Goal: Task Accomplishment & Management: Complete application form

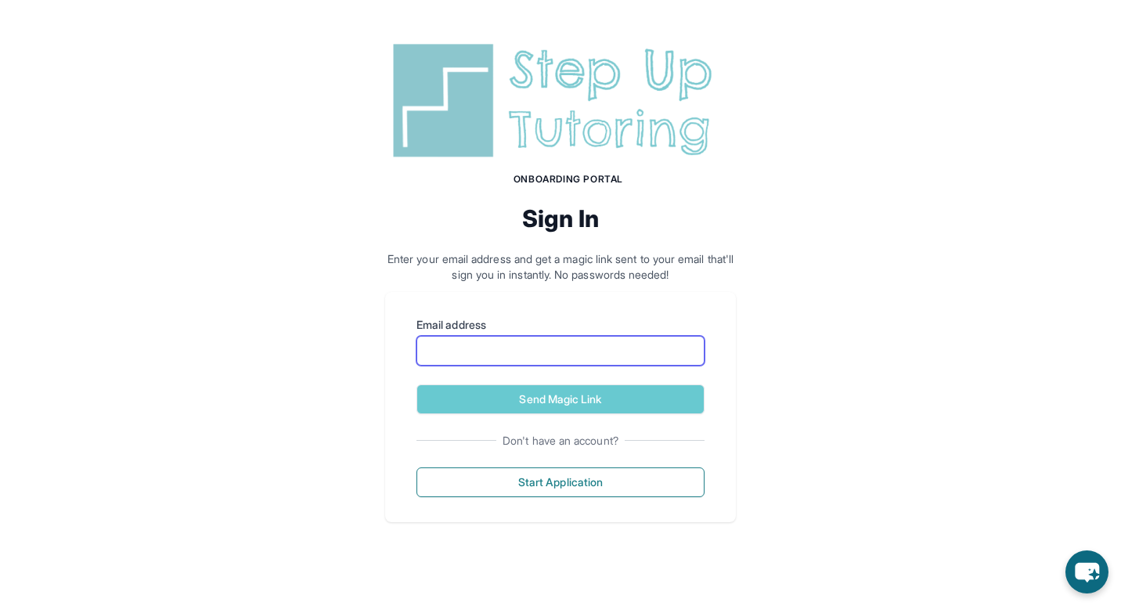
click at [468, 346] on input "Email address" at bounding box center [560, 351] width 288 height 30
type input "**********"
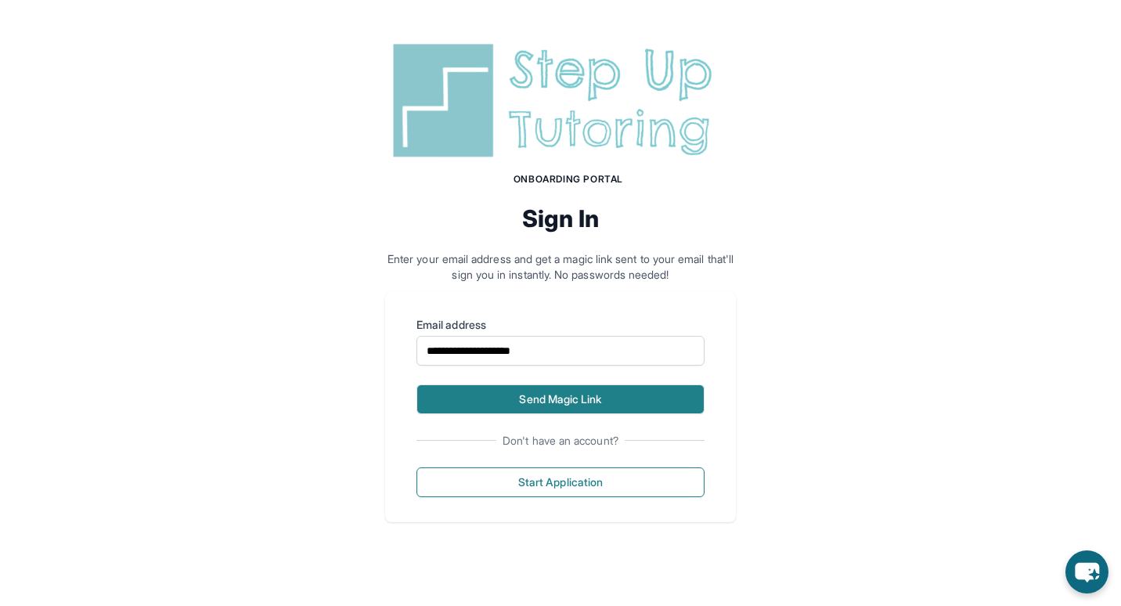
click at [545, 400] on button "Send Magic Link" at bounding box center [560, 399] width 288 height 30
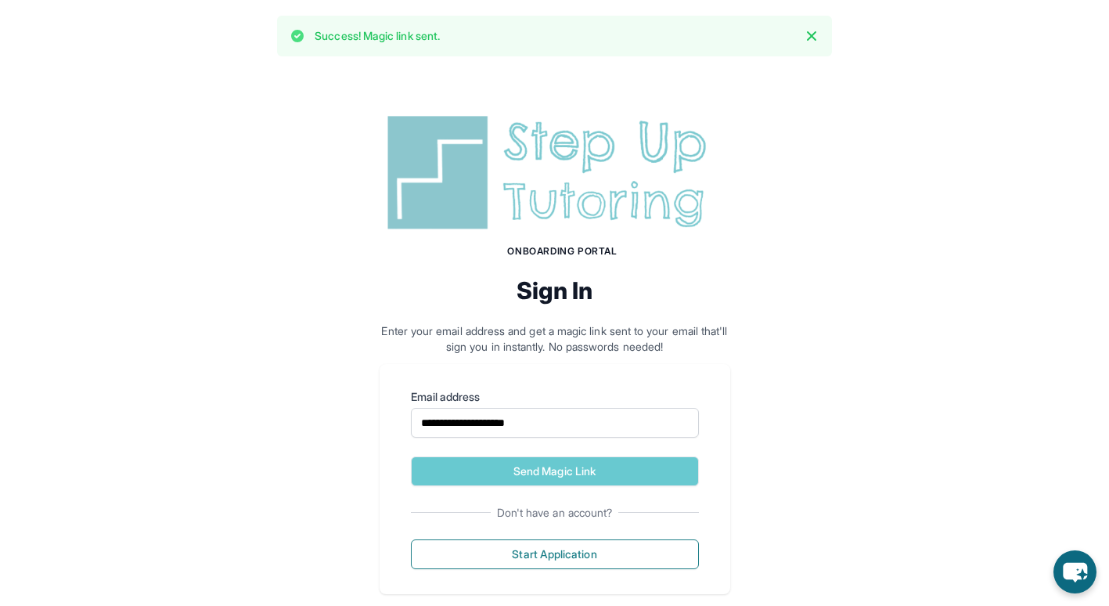
scroll to position [26, 0]
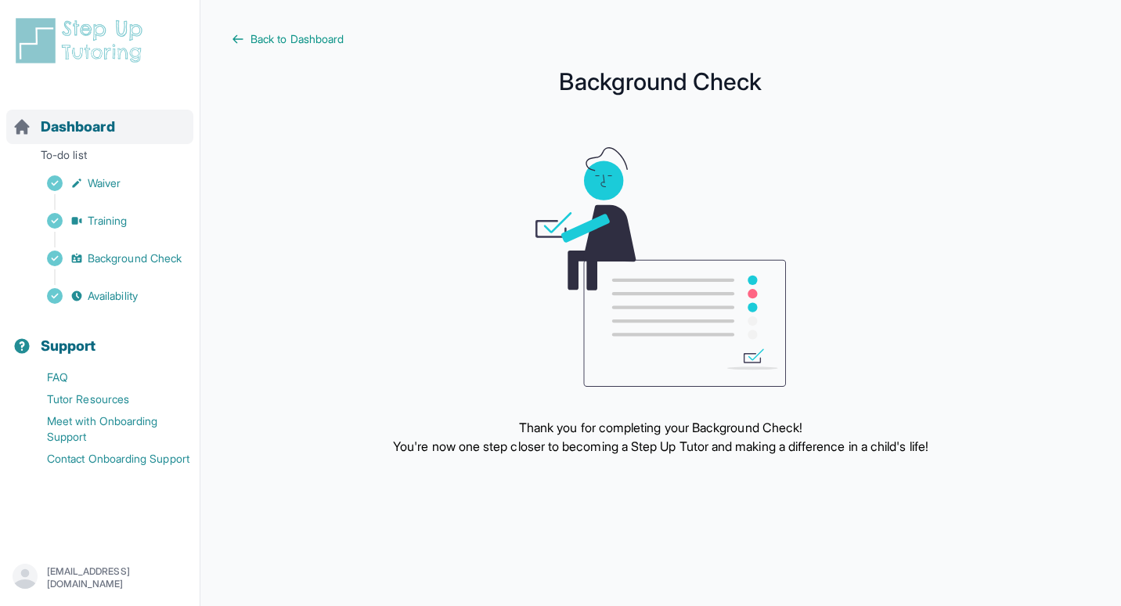
click at [101, 117] on span "Dashboard" at bounding box center [78, 127] width 74 height 22
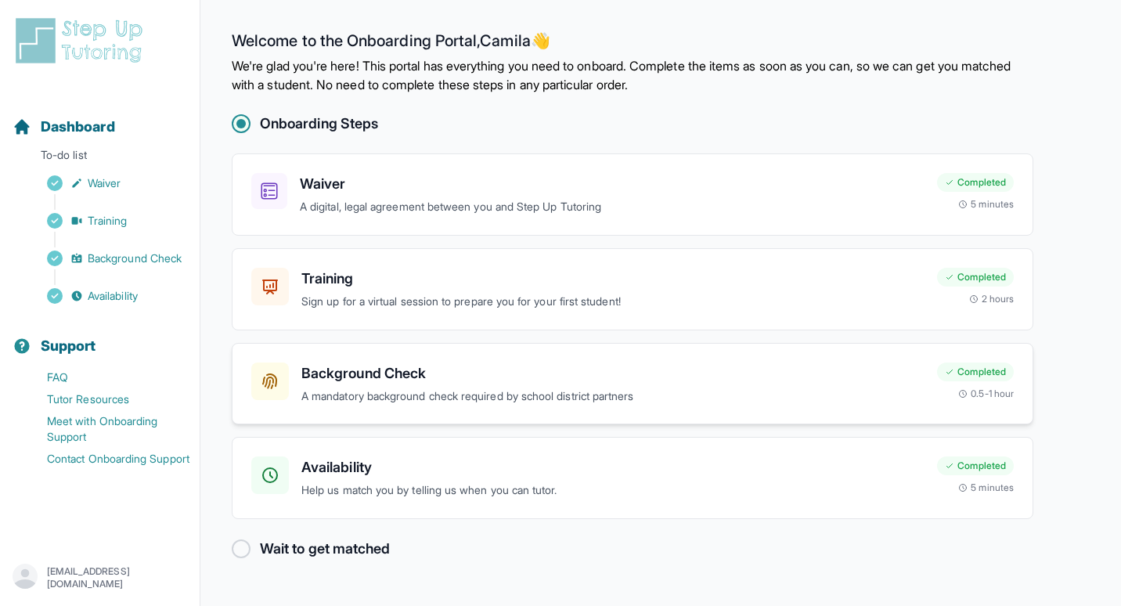
click at [334, 365] on h3 "Background Check" at bounding box center [612, 373] width 623 height 22
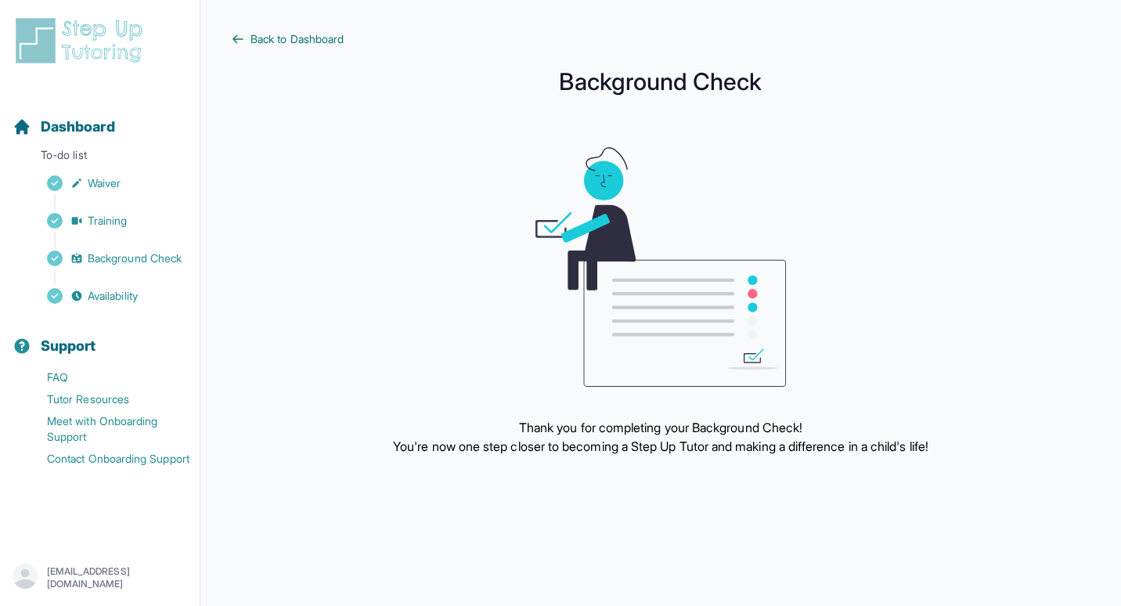
click at [280, 43] on span "Back to Dashboard" at bounding box center [296, 39] width 93 height 16
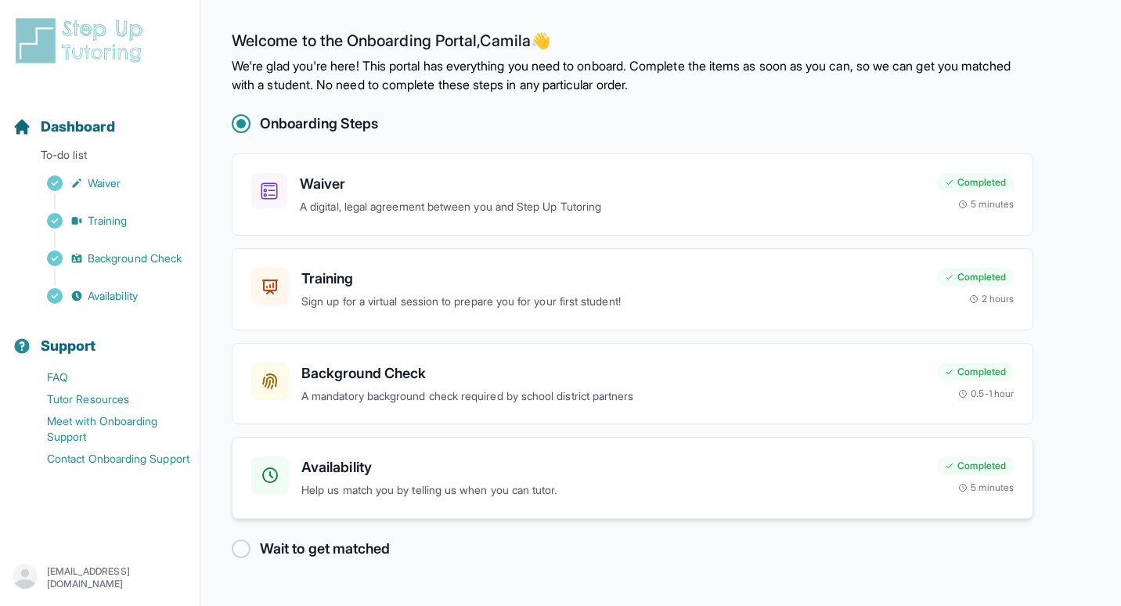
click at [338, 472] on h3 "Availability" at bounding box center [612, 467] width 623 height 22
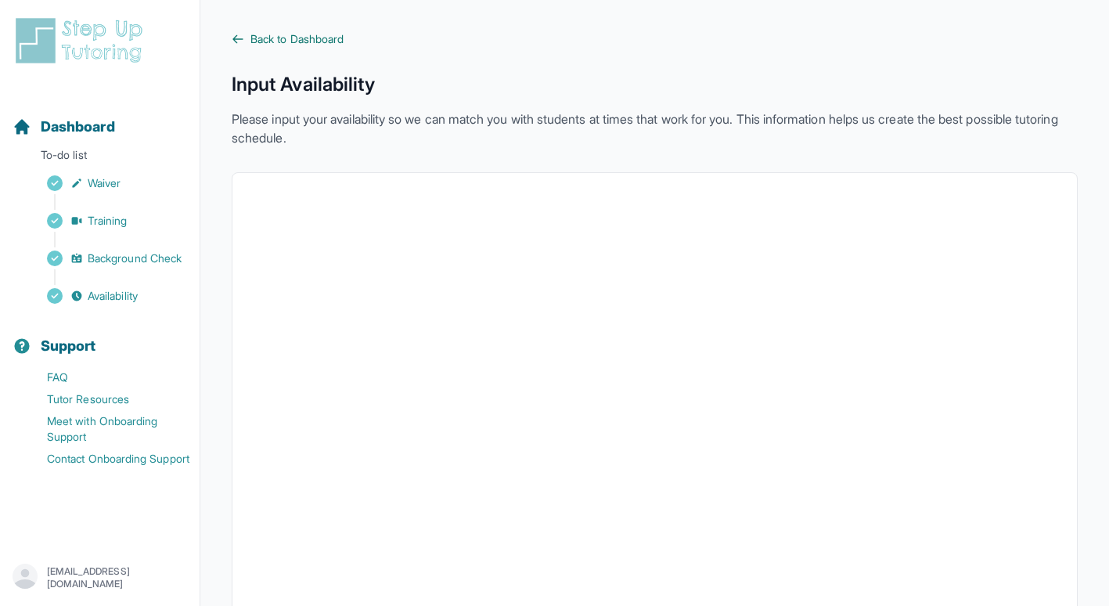
click at [282, 36] on span "Back to Dashboard" at bounding box center [296, 39] width 93 height 16
